Goal: Obtain resource: Obtain resource

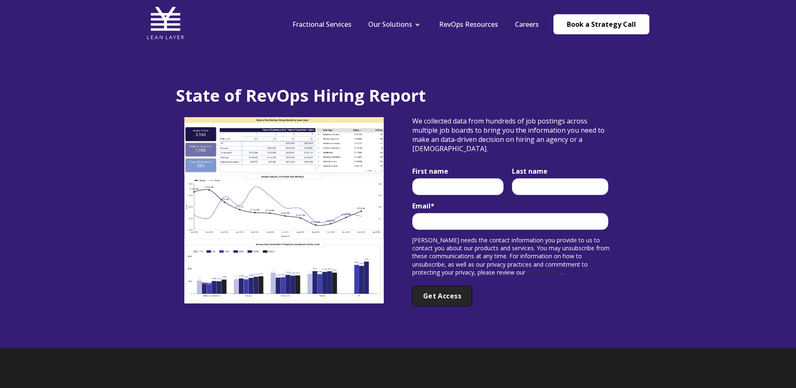
click at [263, 183] on img at bounding box center [283, 210] width 199 height 186
click at [470, 191] on input "First name" at bounding box center [457, 186] width 91 height 17
type input "[PERSON_NAME]"
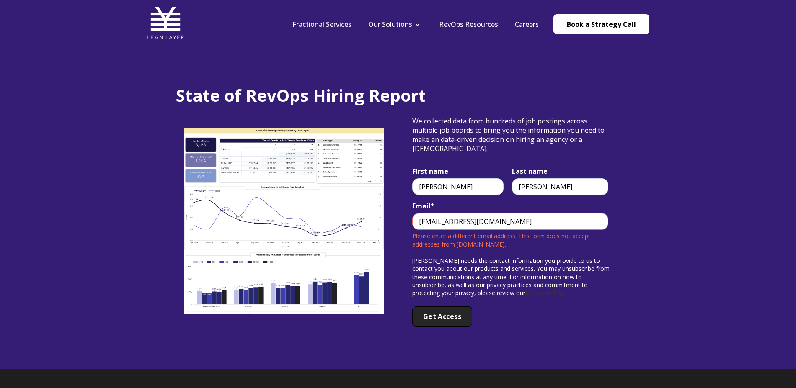
drag, startPoint x: 506, startPoint y: 222, endPoint x: 410, endPoint y: 224, distance: 96.4
click at [410, 224] on div "We collected data from hundreds of job postings across multiple job boards to b…" at bounding box center [512, 221] width 216 height 211
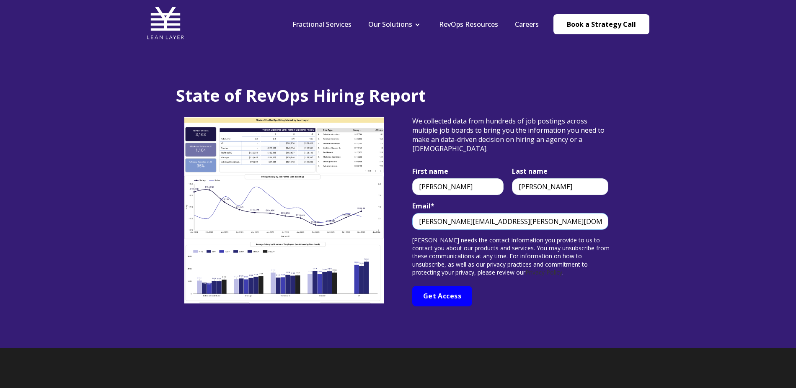
type input "matthew.cannuli@latch.com"
click at [444, 294] on input "Get Access" at bounding box center [442, 296] width 60 height 21
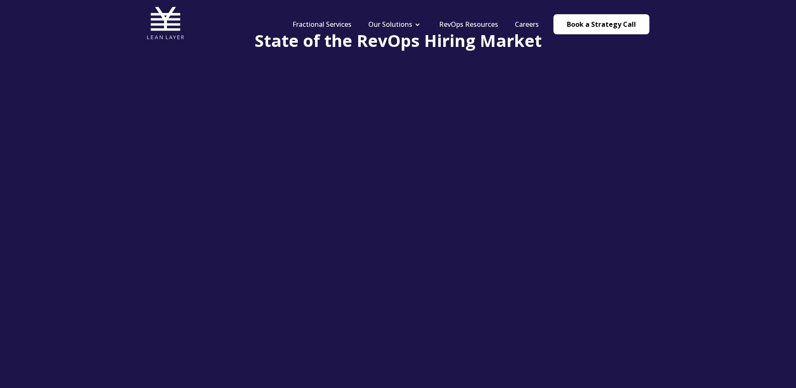
scroll to position [154, 0]
